Goal: Check status: Check status

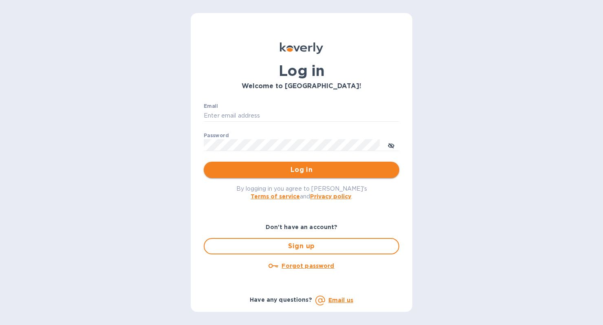
type input "[PERSON_NAME][EMAIL_ADDRESS][DOMAIN_NAME]"
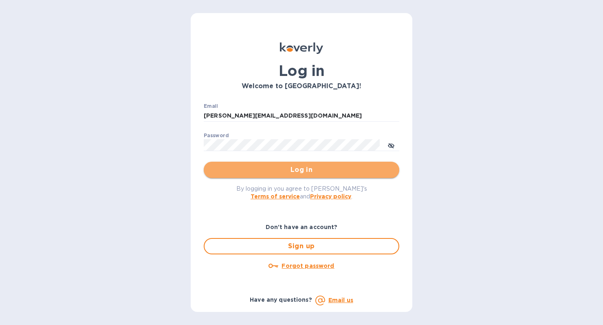
click at [245, 170] on span "Log in" at bounding box center [301, 170] width 183 height 10
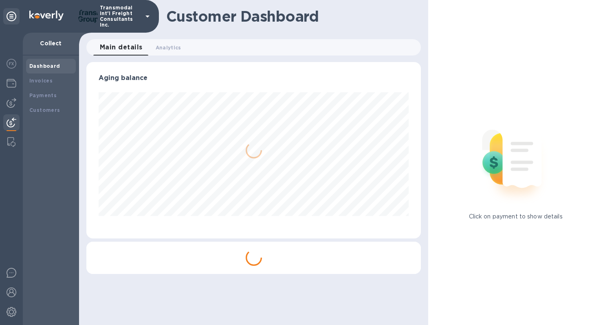
scroll to position [176, 335]
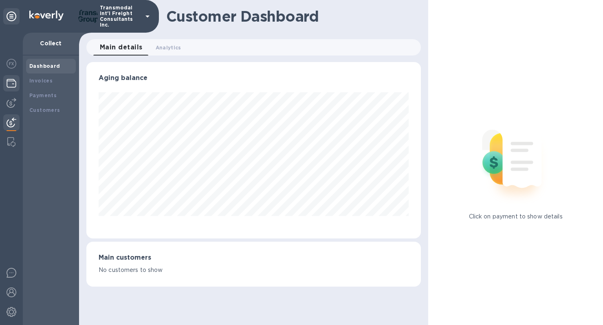
click at [12, 79] on img at bounding box center [12, 83] width 10 height 10
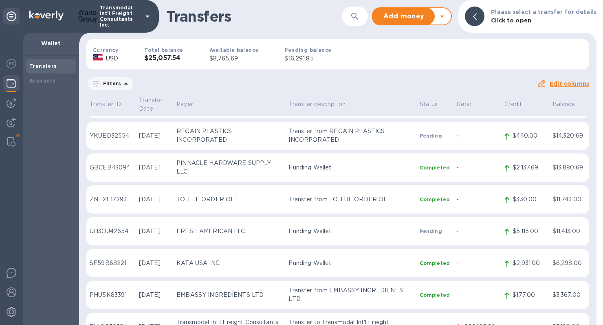
scroll to position [93, 0]
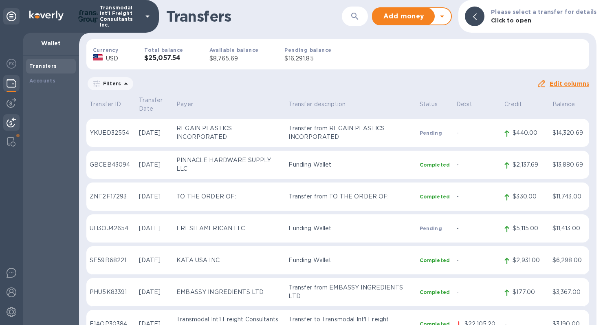
click at [7, 122] on img at bounding box center [12, 122] width 10 height 10
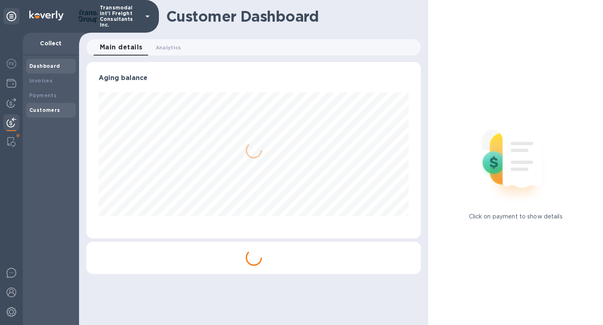
scroll to position [176, 335]
click at [47, 97] on b "Payments" at bounding box center [42, 95] width 27 height 6
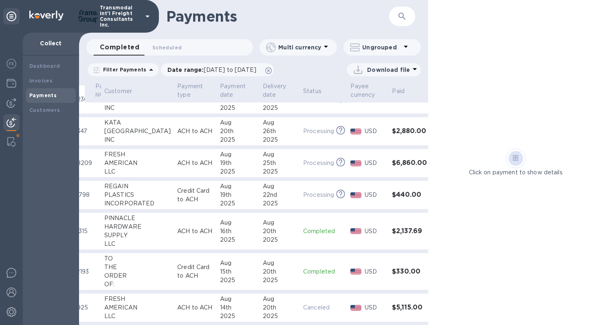
scroll to position [0, 34]
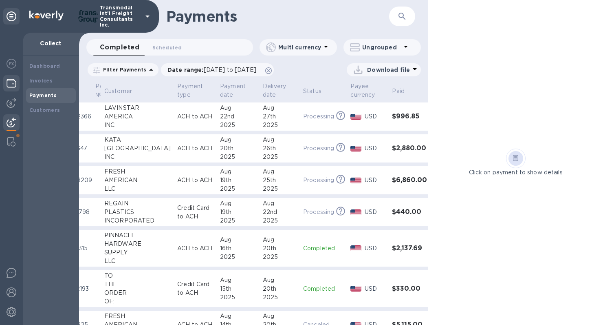
click at [14, 81] on img at bounding box center [12, 83] width 10 height 10
